Goal: Transaction & Acquisition: Purchase product/service

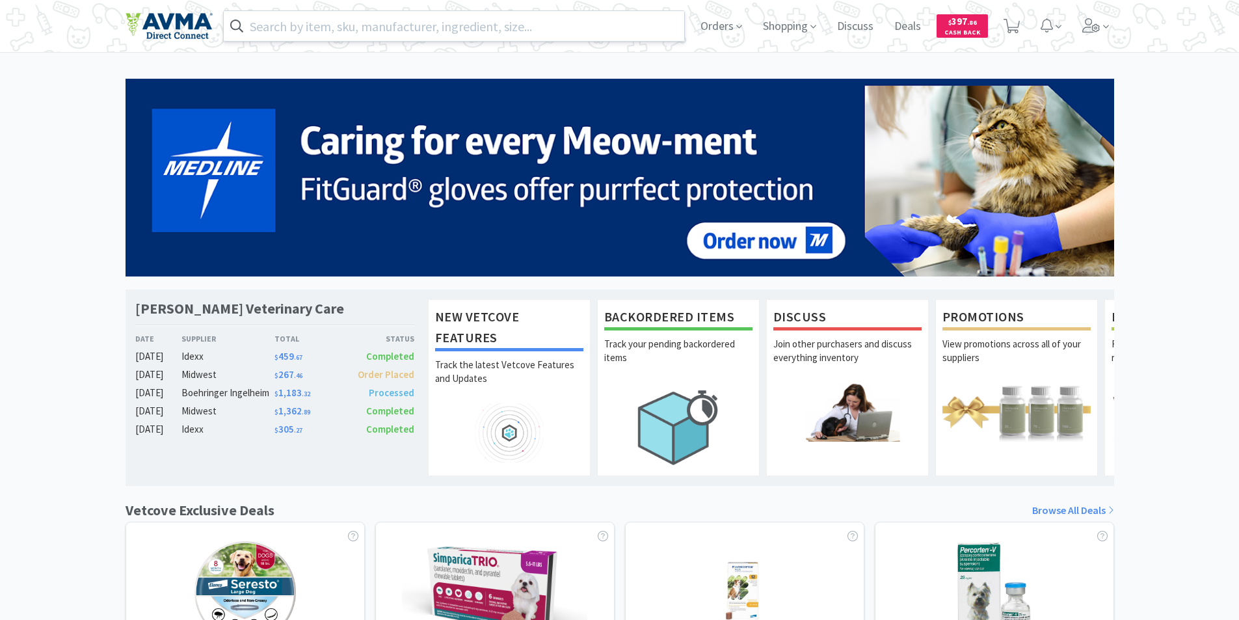
drag, startPoint x: 273, startPoint y: 27, endPoint x: 284, endPoint y: 1, distance: 28.9
click at [274, 26] on input "text" at bounding box center [454, 26] width 461 height 30
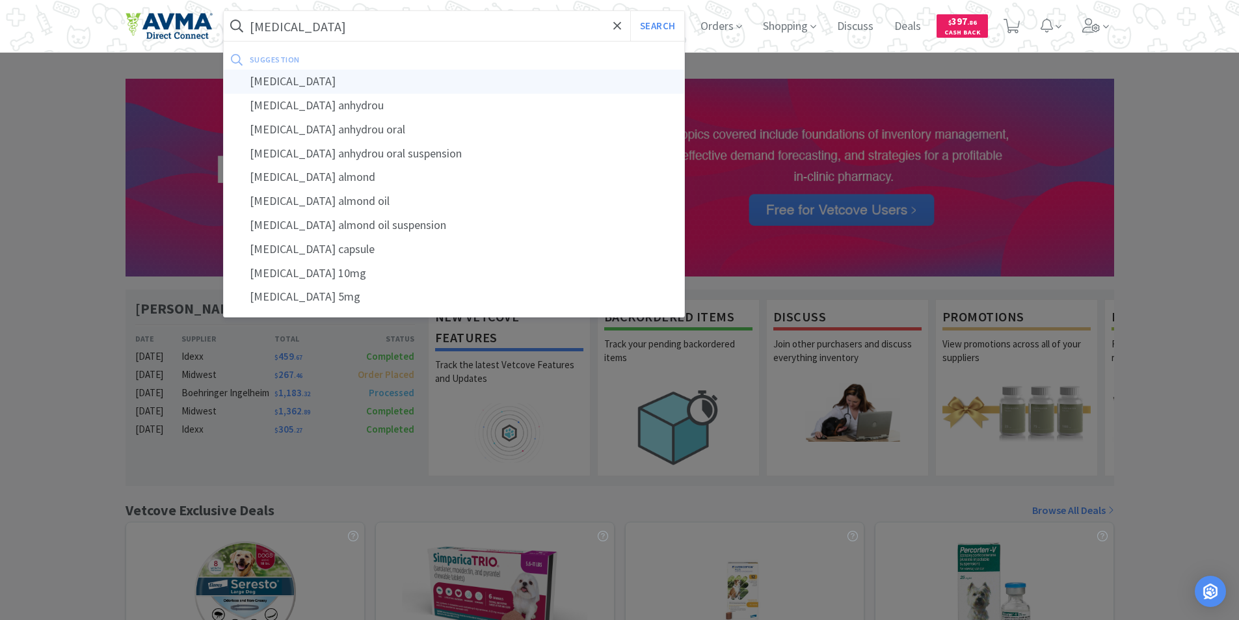
type input "[MEDICAL_DATA]"
click at [278, 79] on div "[MEDICAL_DATA]" at bounding box center [454, 82] width 461 height 24
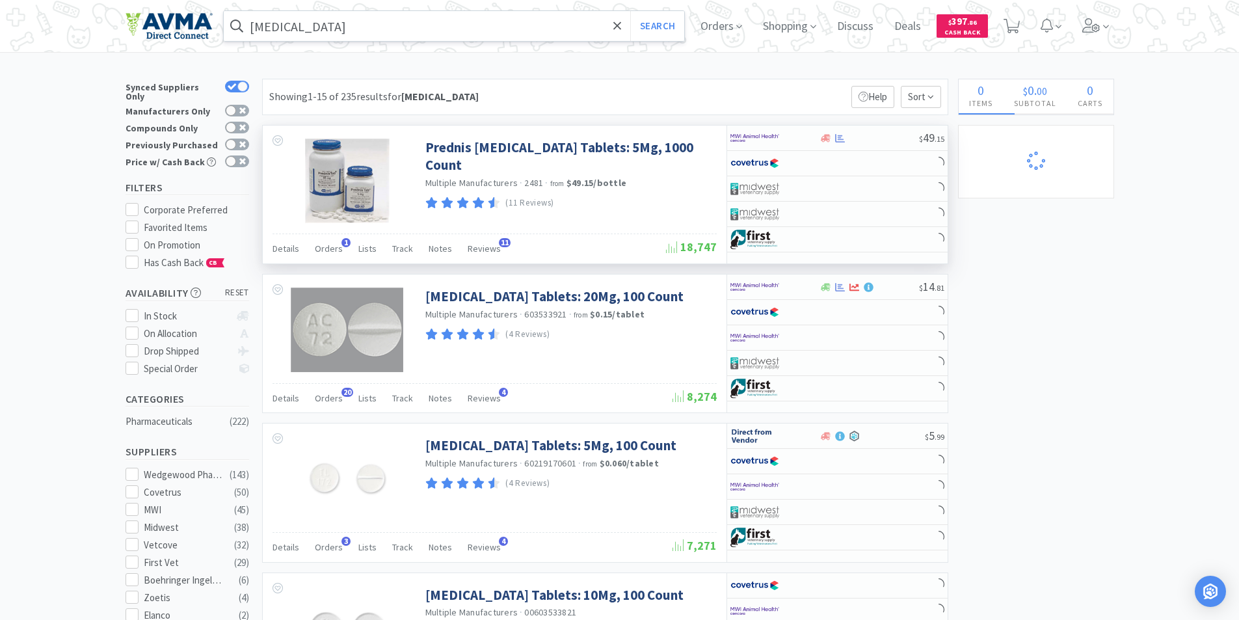
select select "2"
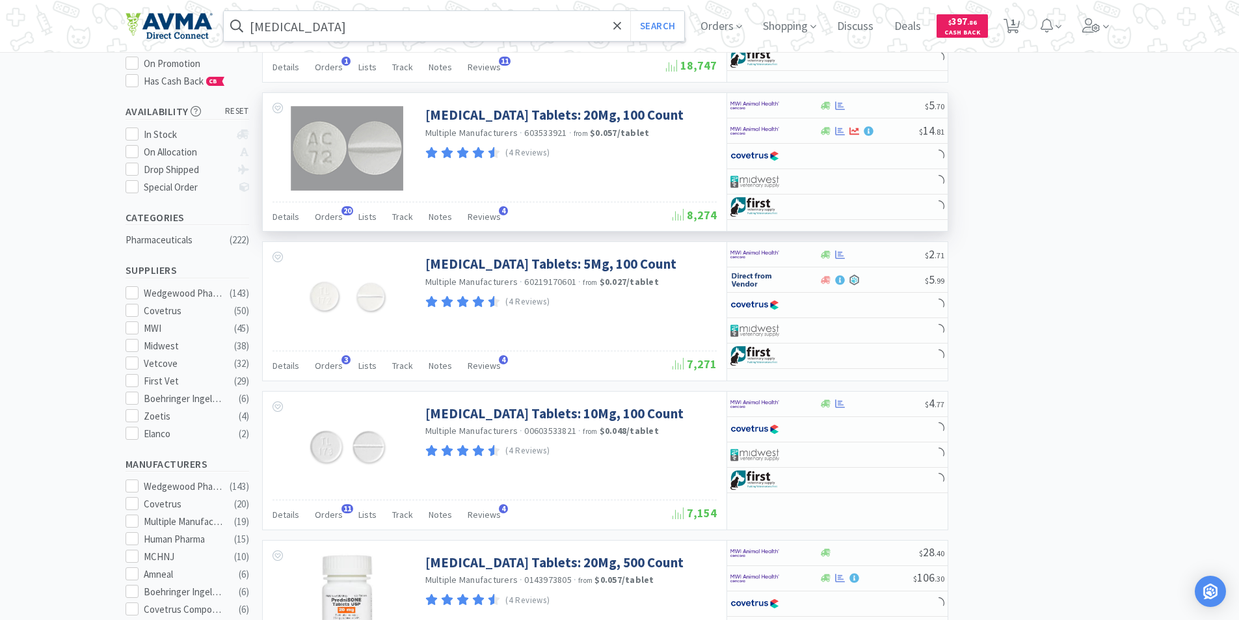
scroll to position [260, 0]
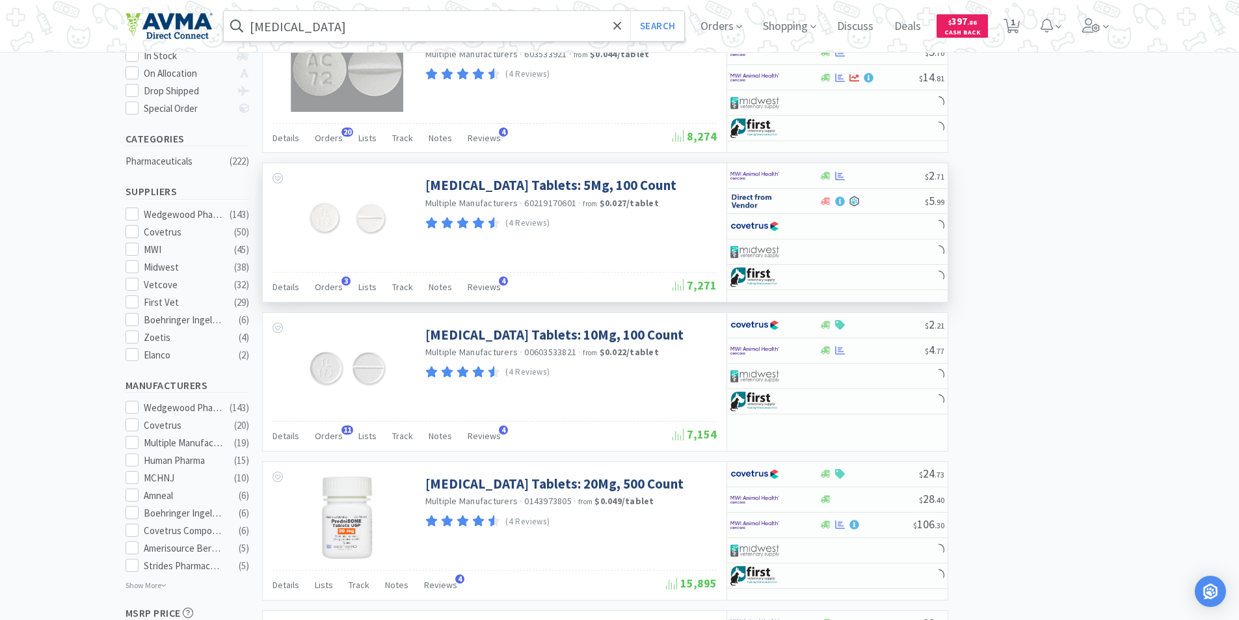
select select "1"
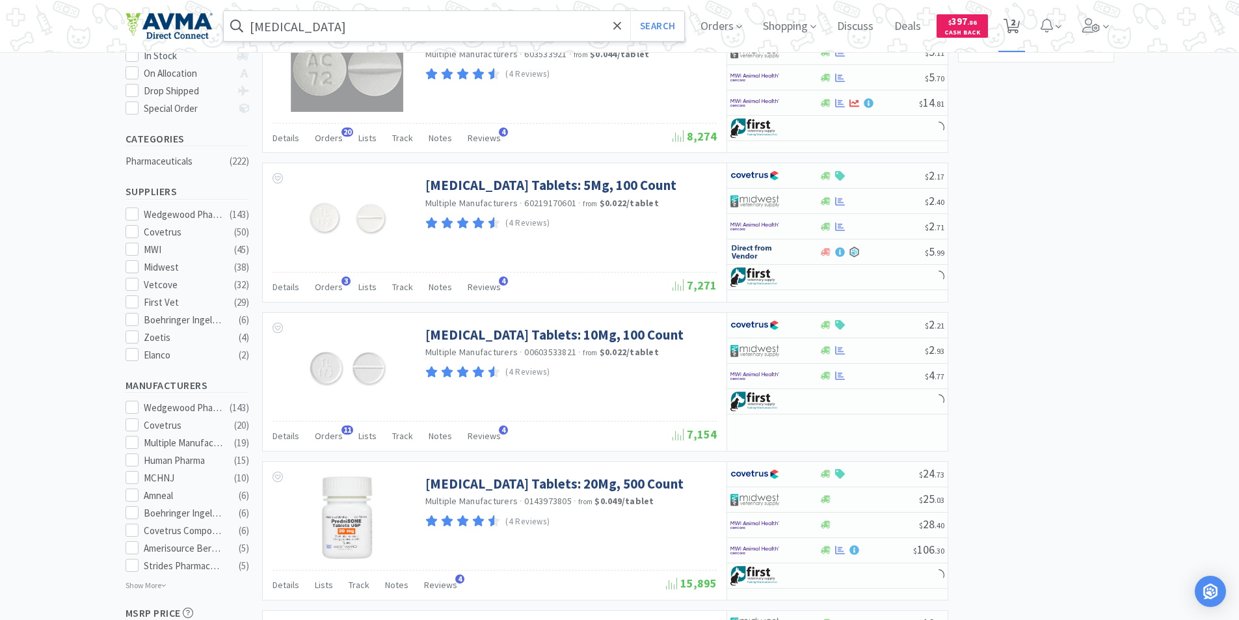
click at [1015, 23] on span "2" at bounding box center [1013, 22] width 5 height 52
select select "2"
select select "1"
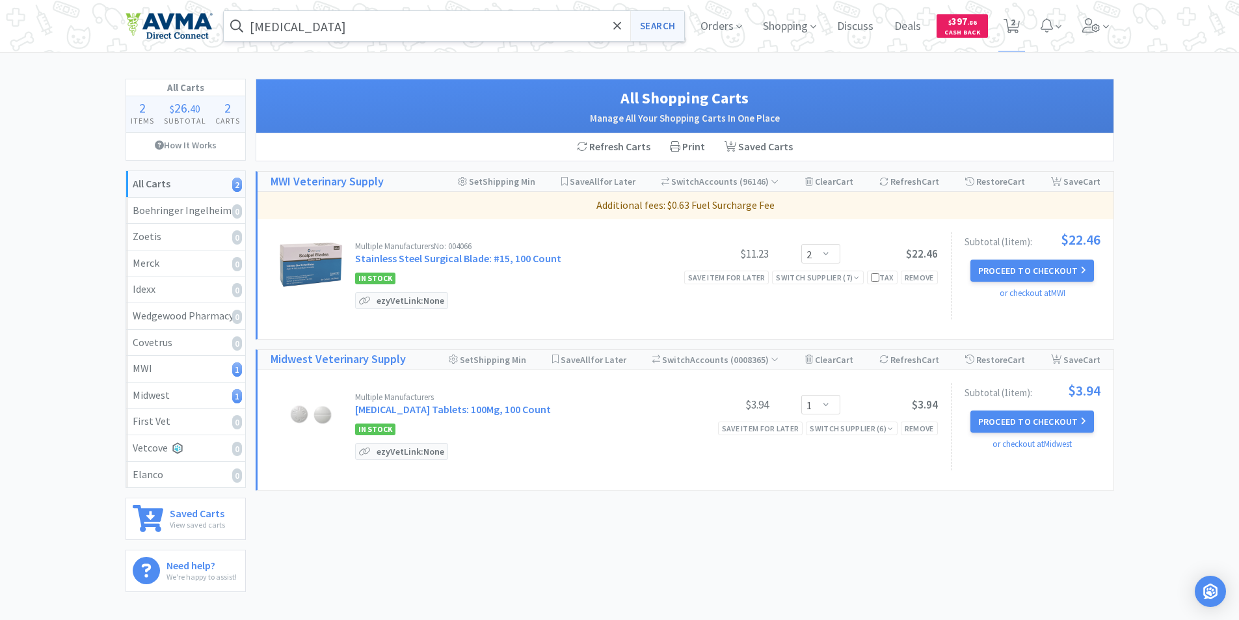
click at [655, 27] on button "Search" at bounding box center [657, 26] width 54 height 30
select select "2"
select select "1"
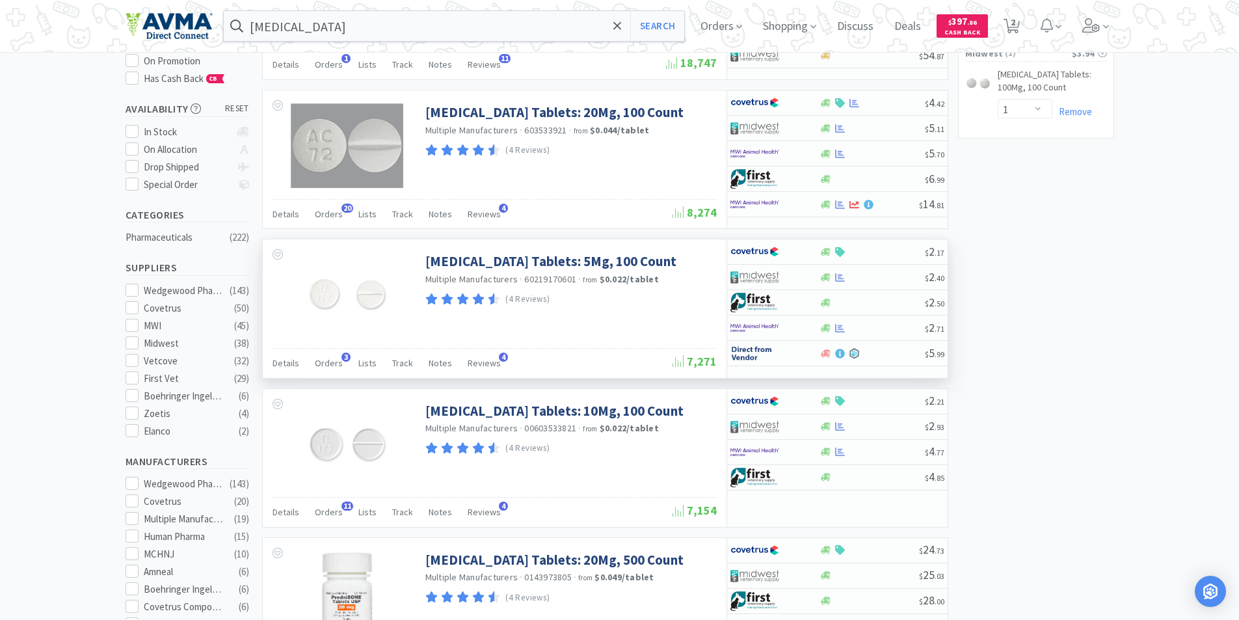
scroll to position [195, 0]
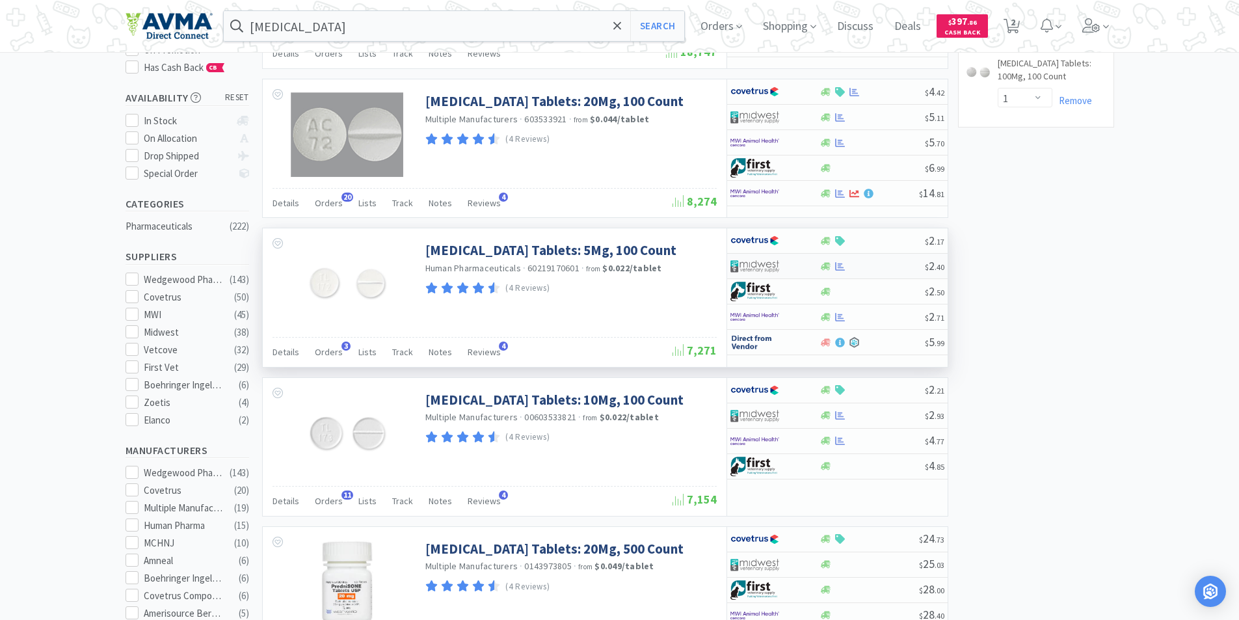
click at [745, 262] on img at bounding box center [754, 266] width 49 height 20
select select "1"
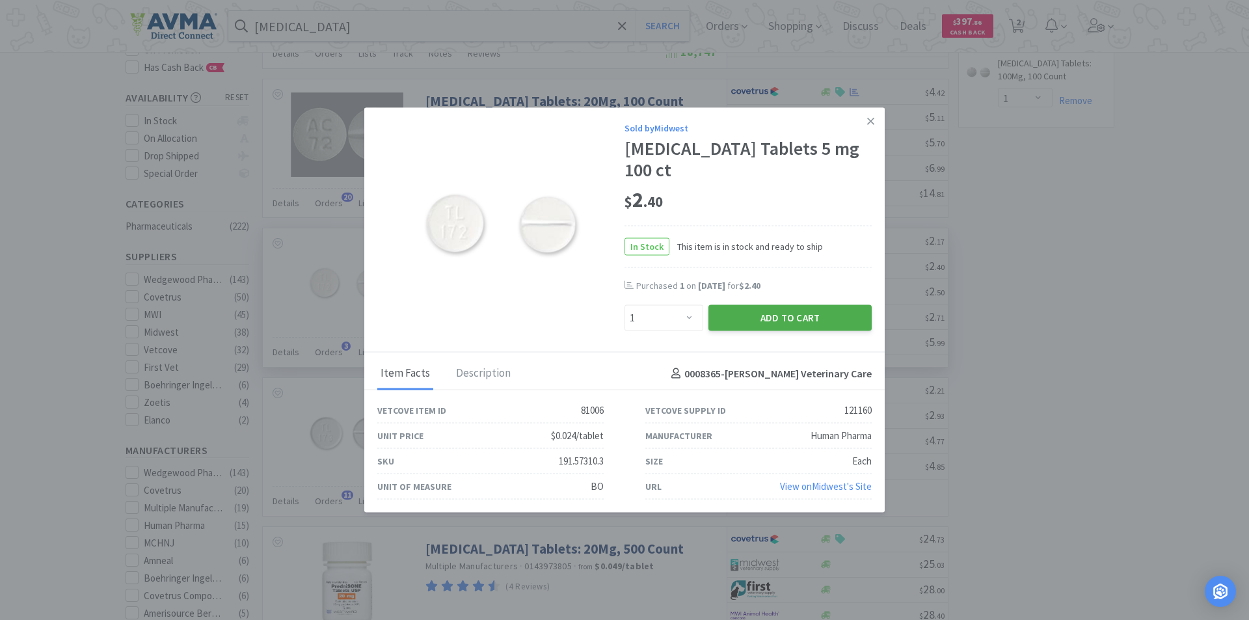
click at [767, 305] on button "Add to Cart" at bounding box center [789, 318] width 163 height 26
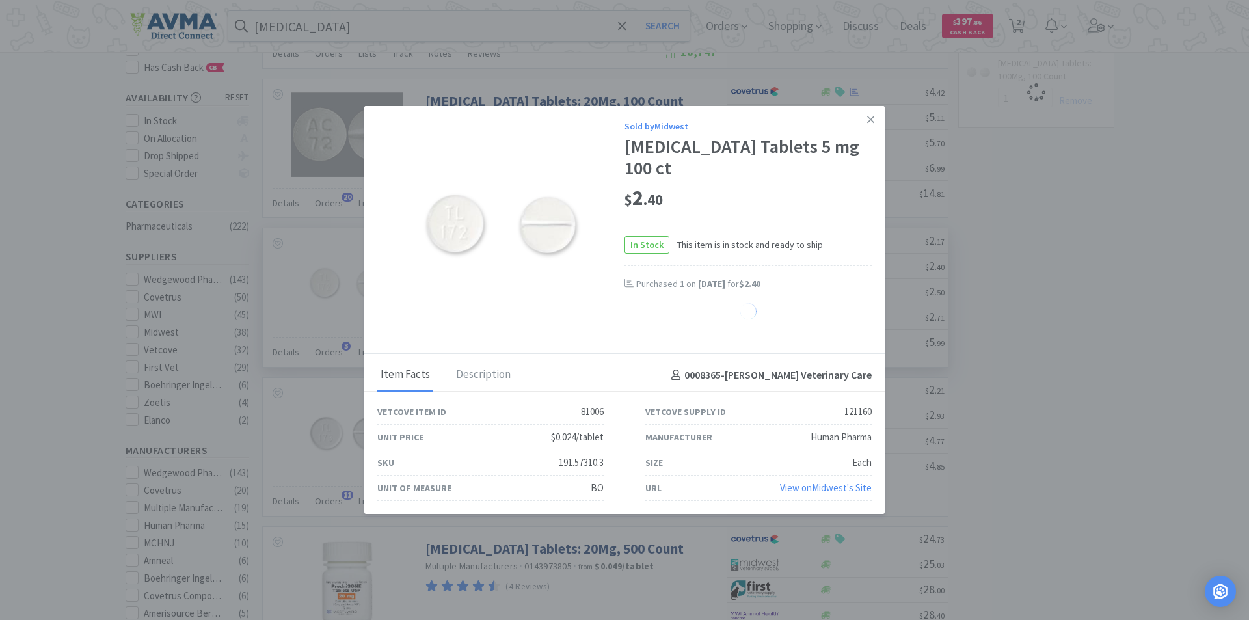
select select "1"
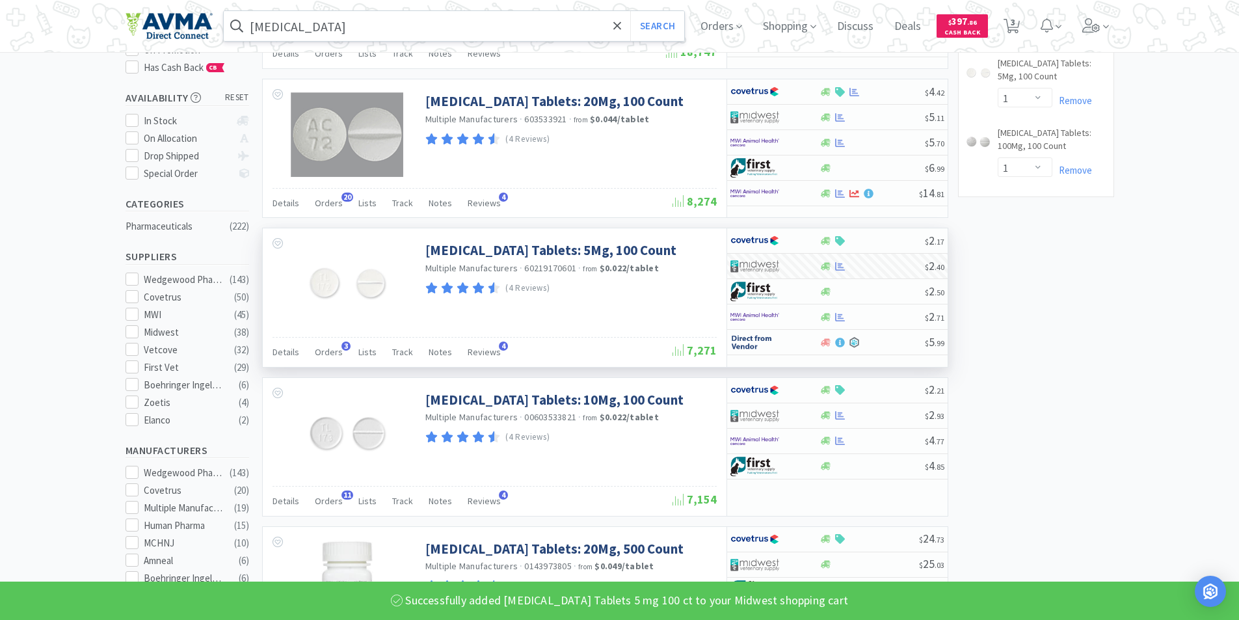
click at [328, 27] on input "[MEDICAL_DATA]" at bounding box center [454, 26] width 461 height 30
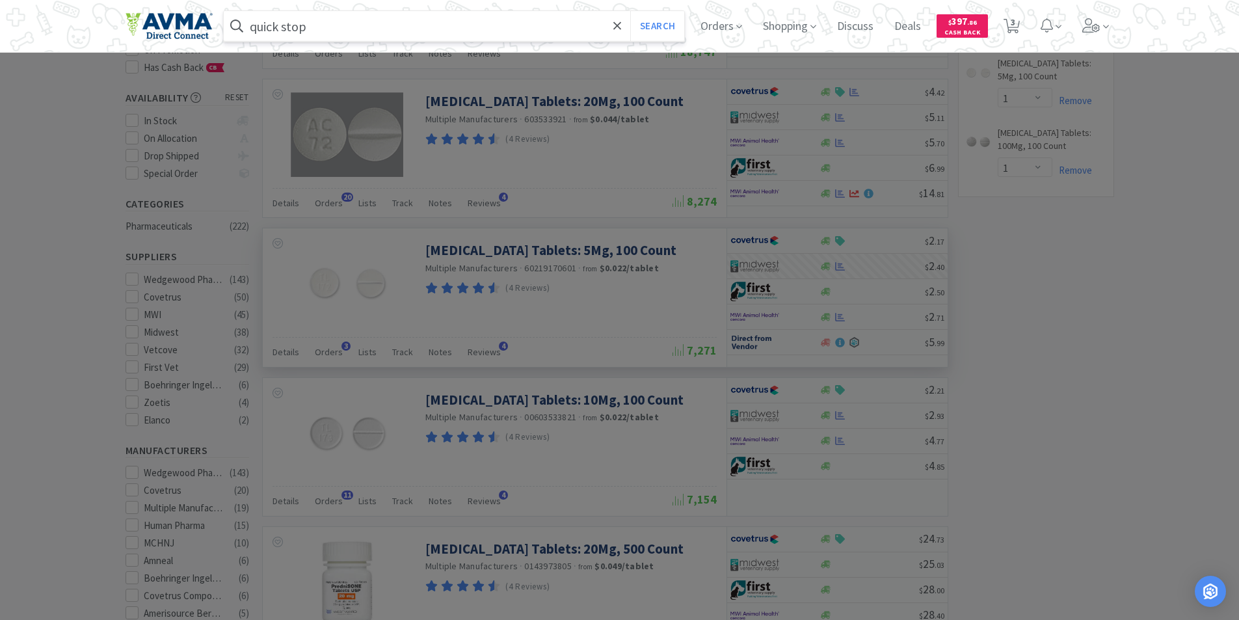
type input "quick stop"
click at [630, 11] on button "Search" at bounding box center [657, 26] width 54 height 30
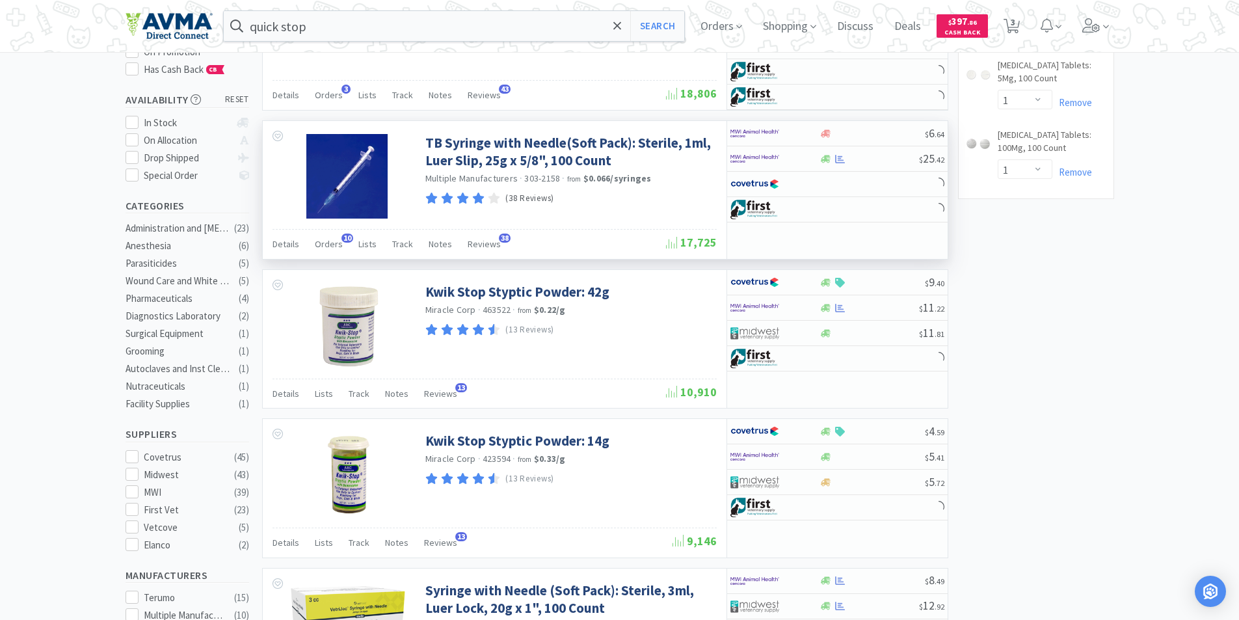
scroll to position [195, 0]
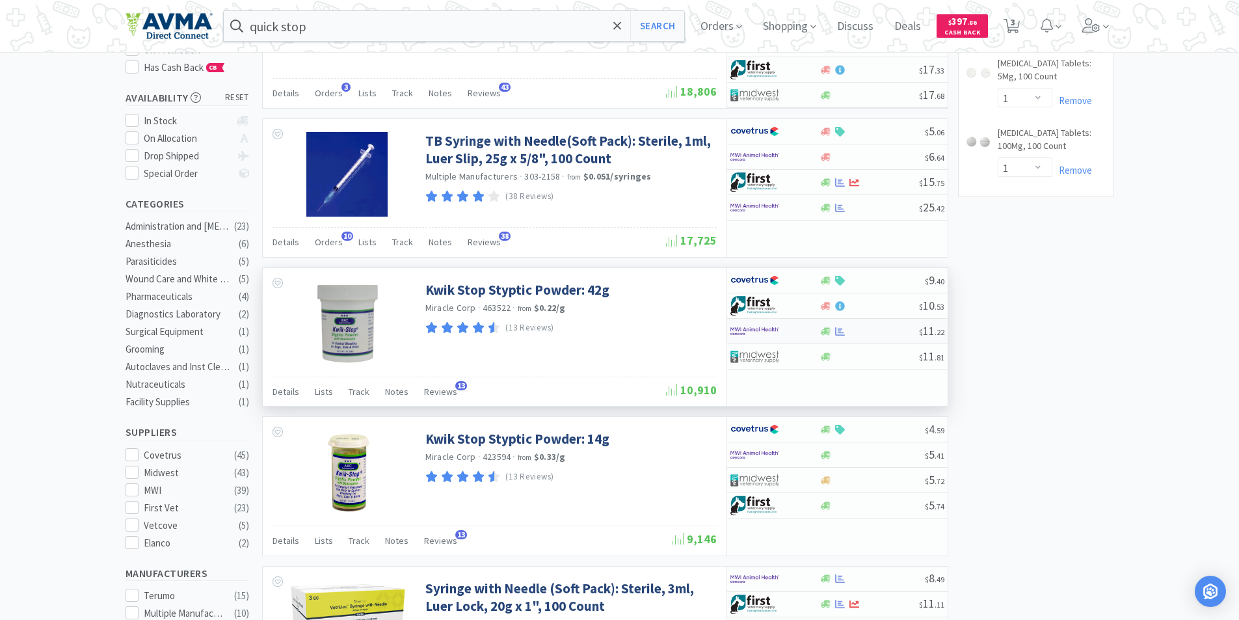
click at [742, 329] on img at bounding box center [754, 331] width 49 height 20
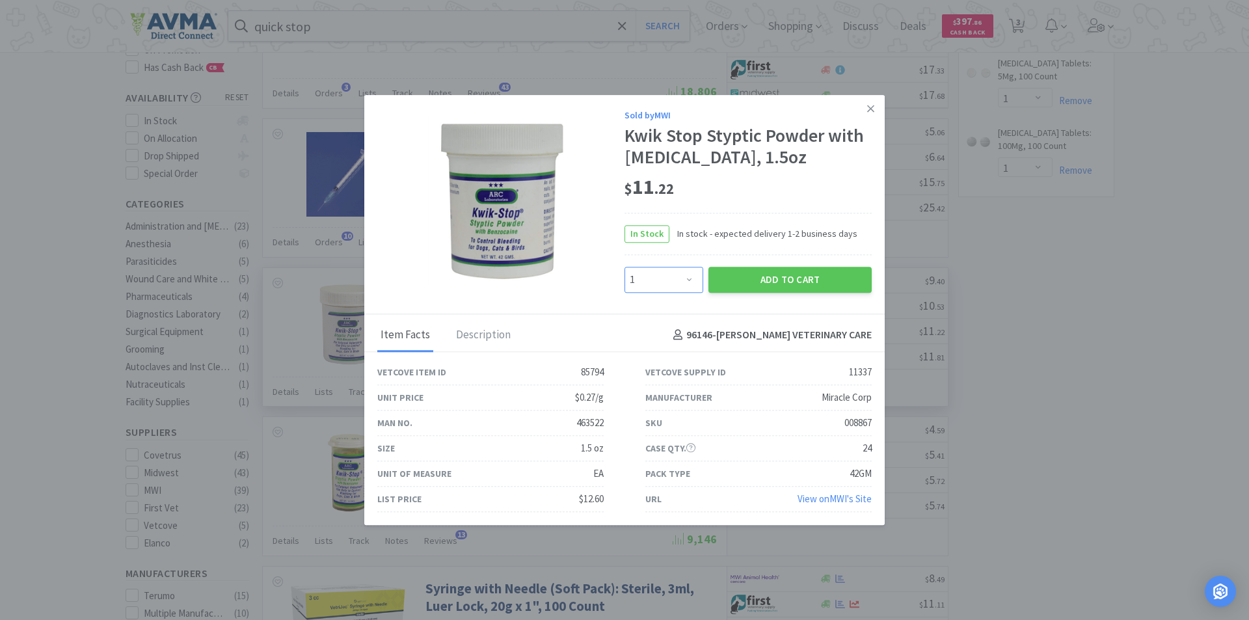
click at [693, 280] on select "Enter Quantity 1 2 3 4 5 6 7 8 9 10 11 12 13 14 15 16 17 18 19 20 Enter Quantity" at bounding box center [663, 280] width 79 height 26
select select "4"
click at [624, 267] on select "Enter Quantity 1 2 3 4 5 6 7 8 9 10 11 12 13 14 15 16 17 18 19 20 Enter Quantity" at bounding box center [663, 280] width 79 height 26
click at [755, 278] on button "Add to Cart" at bounding box center [789, 280] width 163 height 26
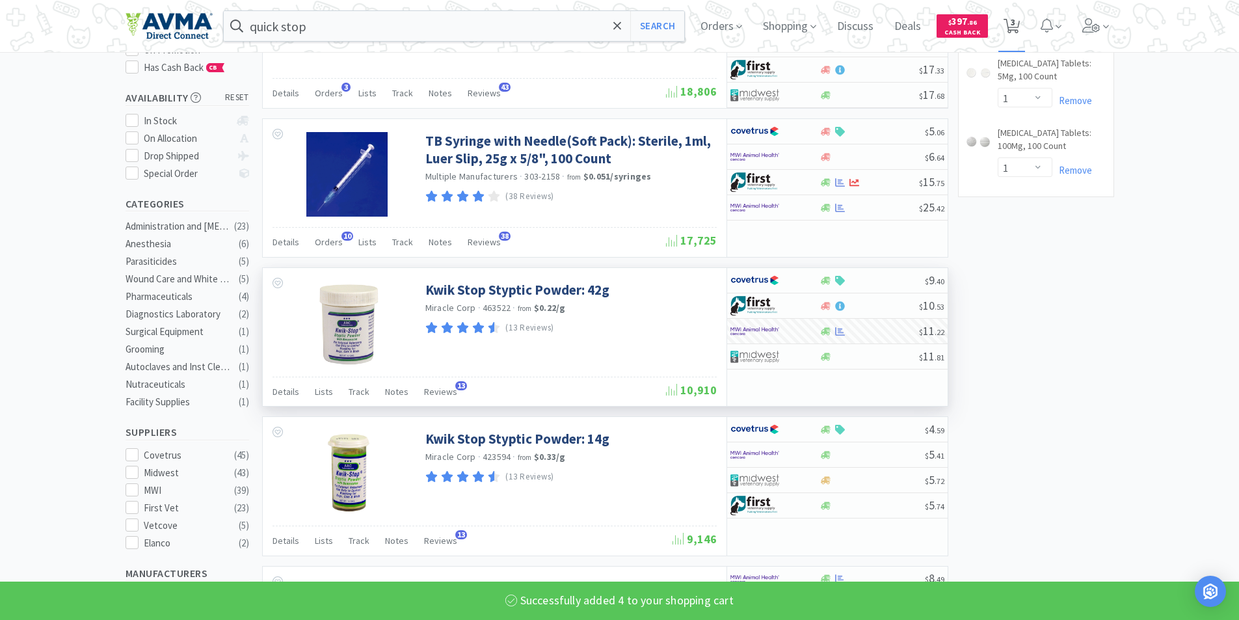
select select "4"
select select "2"
click at [1015, 21] on span "4" at bounding box center [1013, 22] width 5 height 52
select select "4"
select select "2"
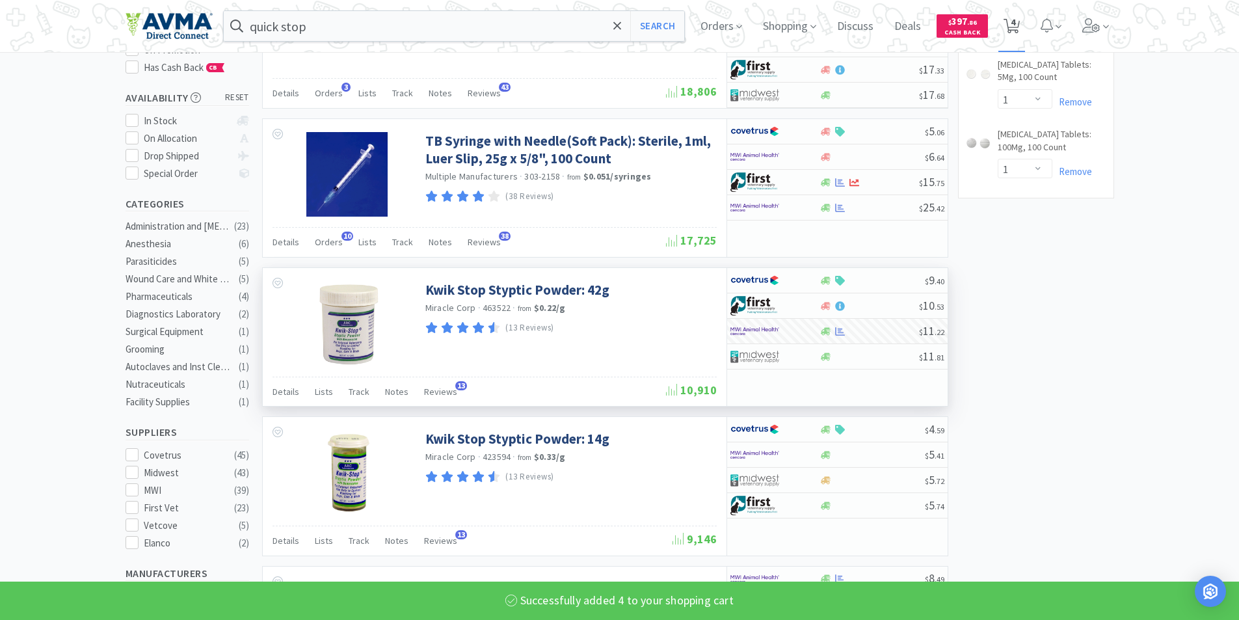
select select "1"
